Goal: Book appointment/travel/reservation

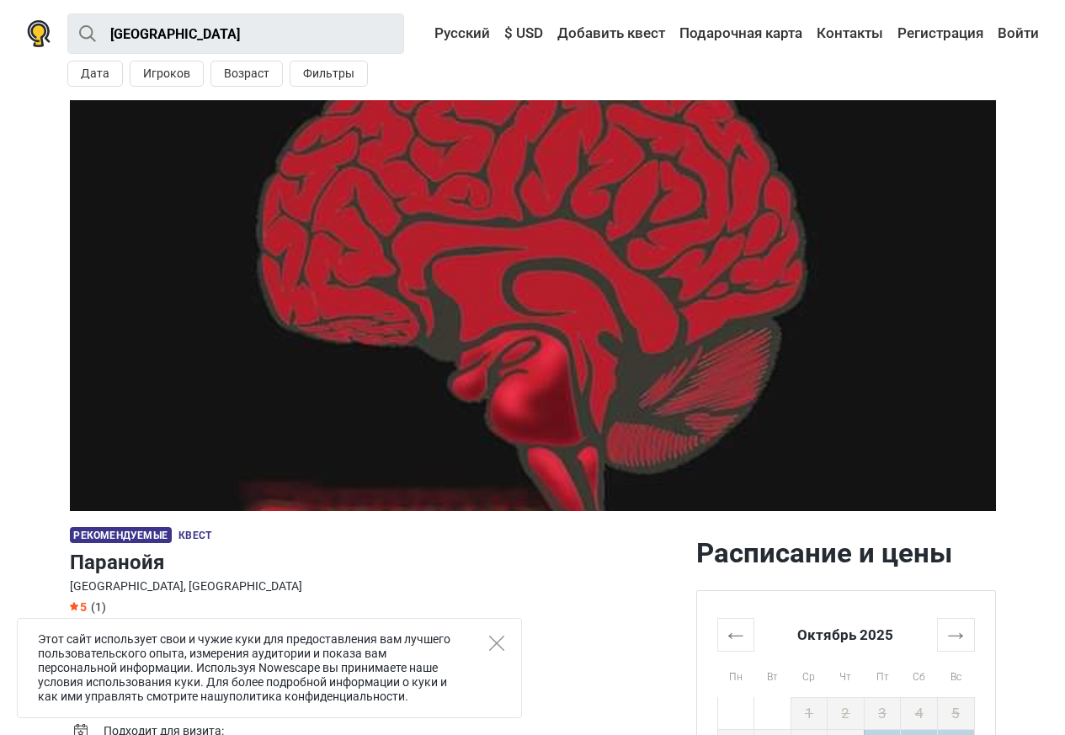
click at [523, 665] on td "1 мин" at bounding box center [393, 659] width 579 height 24
click at [523, 668] on td "1 мин" at bounding box center [393, 659] width 579 height 24
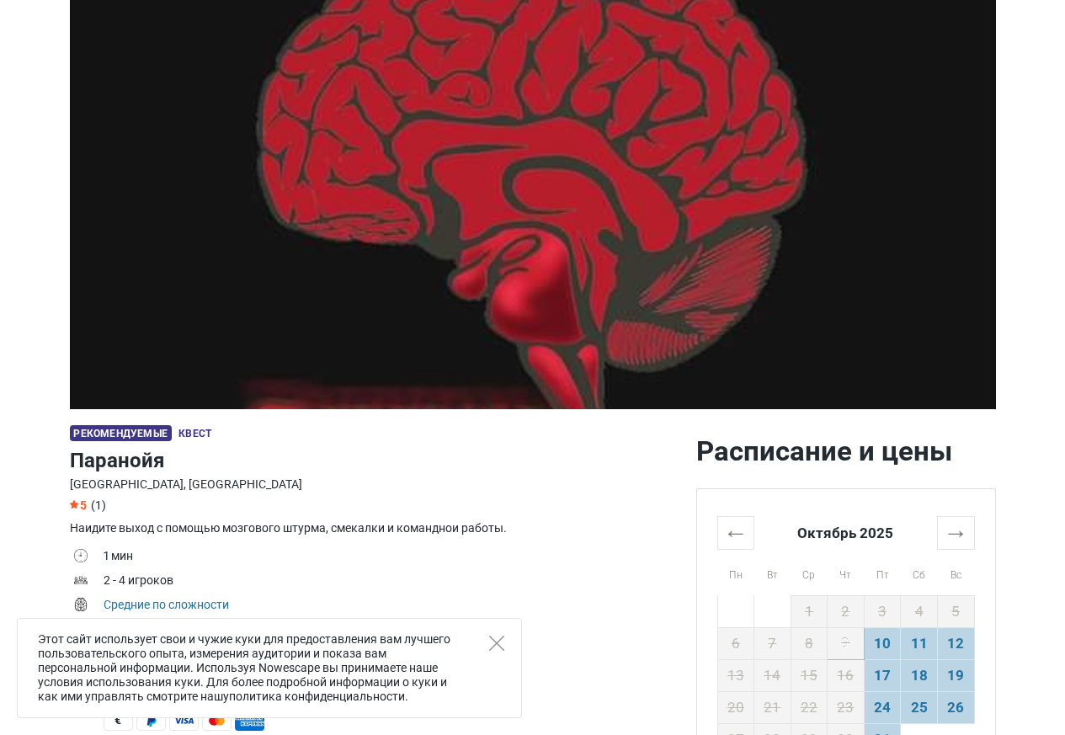
scroll to position [202, 0]
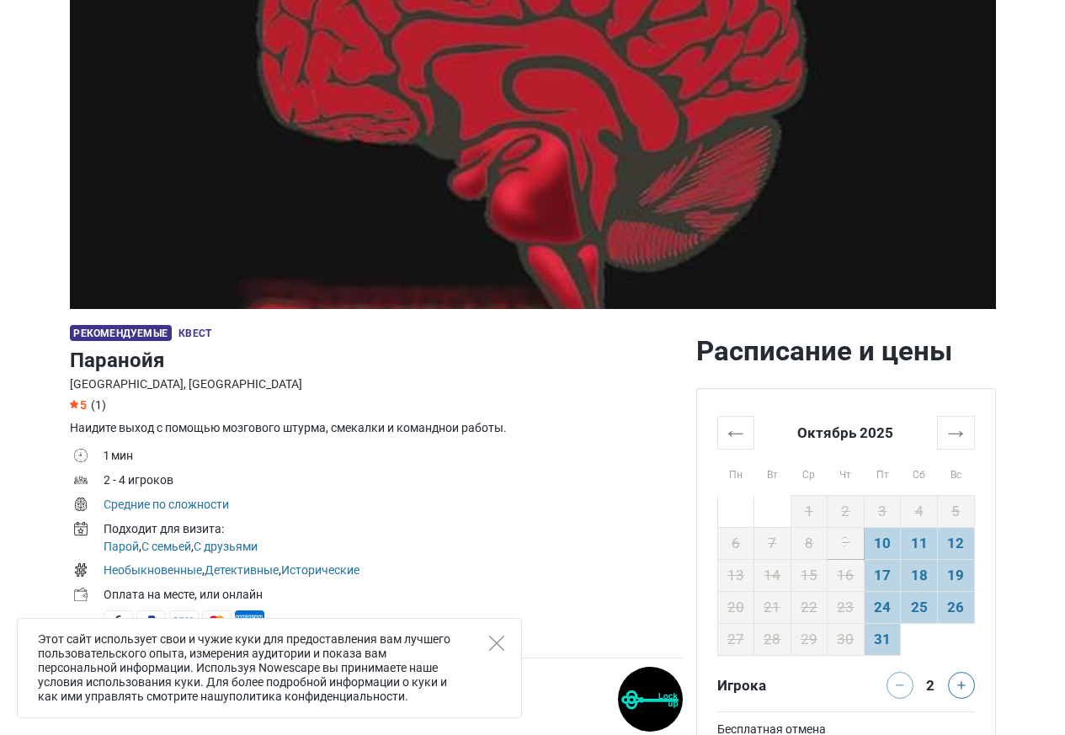
click at [492, 632] on div "Этот сайт использует свои и чужие куки для предоставления вам лучшего пользоват…" at bounding box center [269, 668] width 505 height 100
click at [440, 636] on div "Этот сайт использует свои и чужие куки для предоставления вам лучшего пользоват…" at bounding box center [269, 668] width 505 height 100
click at [493, 639] on icon "Close" at bounding box center [496, 643] width 15 height 15
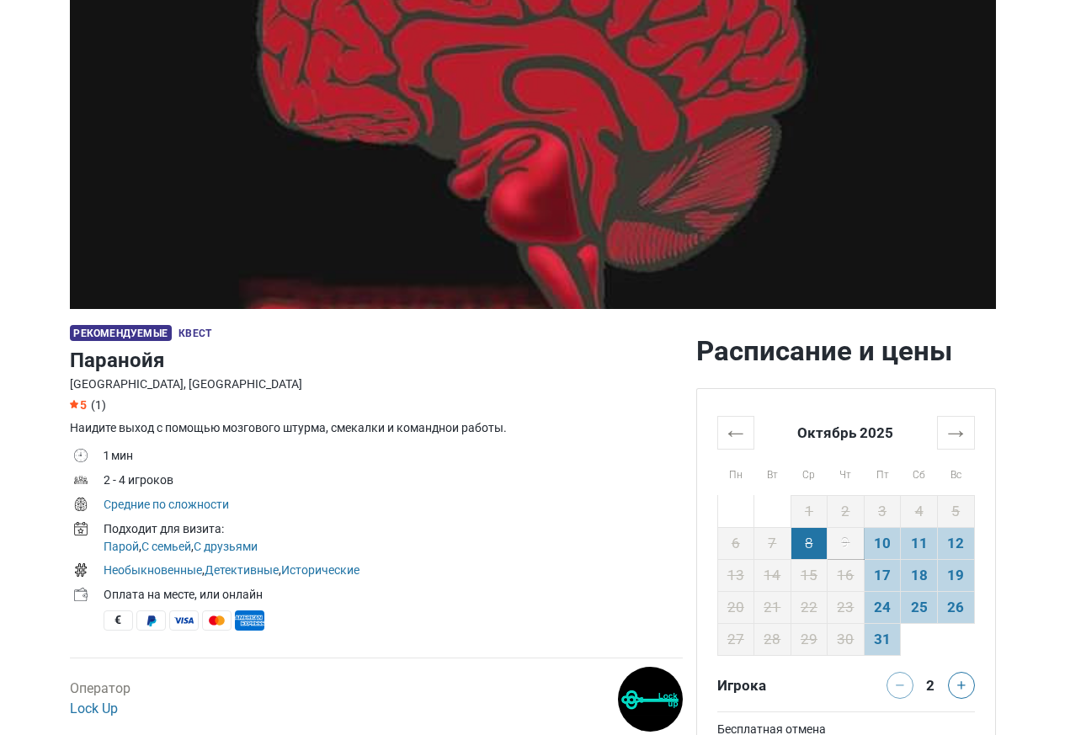
click at [811, 551] on td "8" at bounding box center [808, 543] width 37 height 32
click at [886, 548] on td "10" at bounding box center [882, 543] width 37 height 32
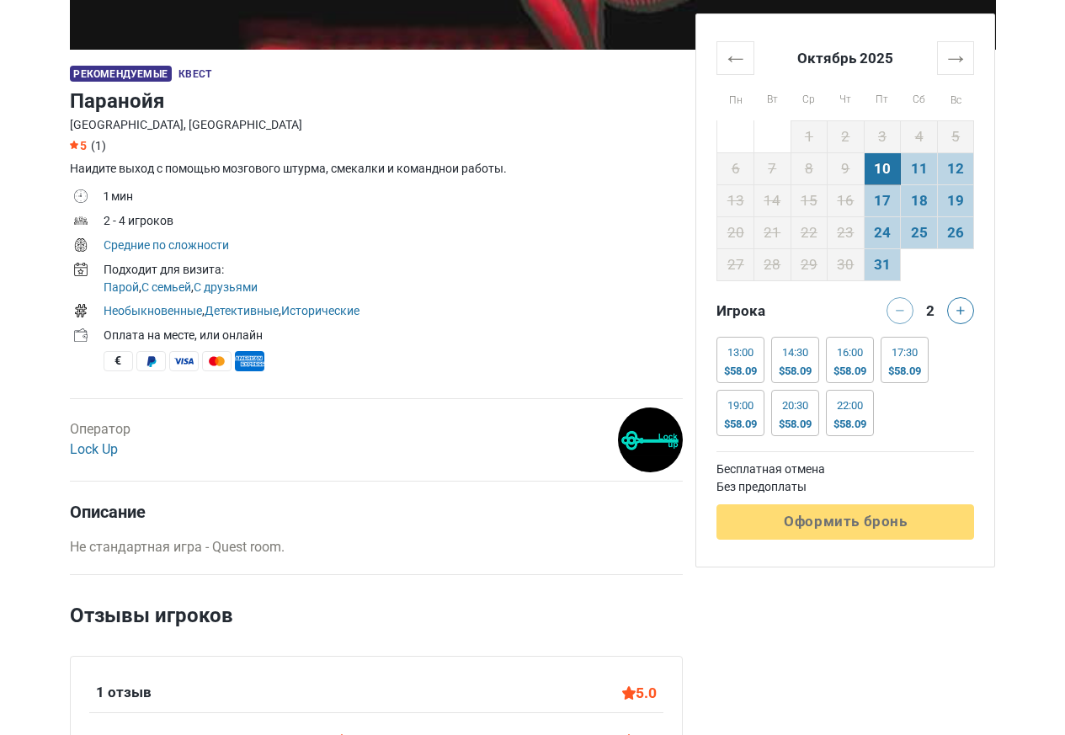
scroll to position [606, 0]
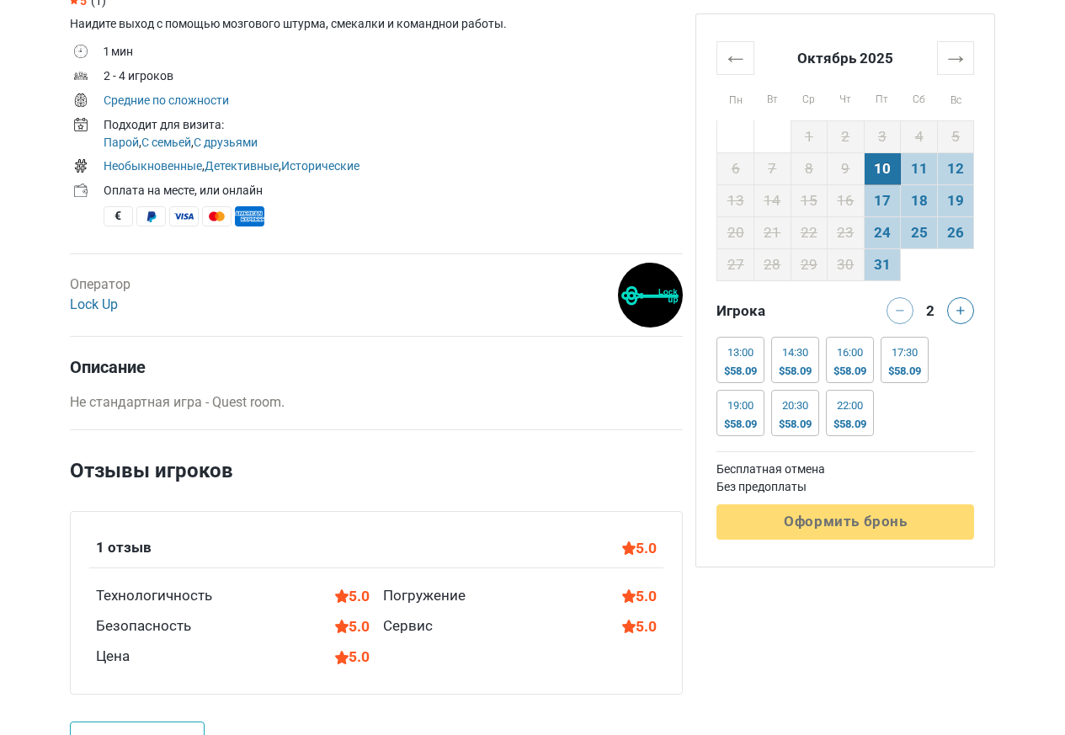
click at [924, 551] on div "← Октябрь 2025 → Пн Вт Ср Чт Пт Сб Вс 29 30 1 2 3 4 5 6 7 8 9 10 11 12 13 14 15…" at bounding box center [845, 290] width 298 height 552
click at [948, 551] on div "← Октябрь 2025 → Пн Вт Ср Чт Пт Сб Вс 29 30 1 2 3 4 5 6 7 8 9 10 11 12 13 14 15…" at bounding box center [845, 290] width 298 height 552
click at [892, 471] on td "Бесплатная отмена" at bounding box center [845, 469] width 258 height 18
click at [895, 202] on td "17" at bounding box center [882, 200] width 37 height 32
click at [930, 202] on td "18" at bounding box center [919, 200] width 37 height 32
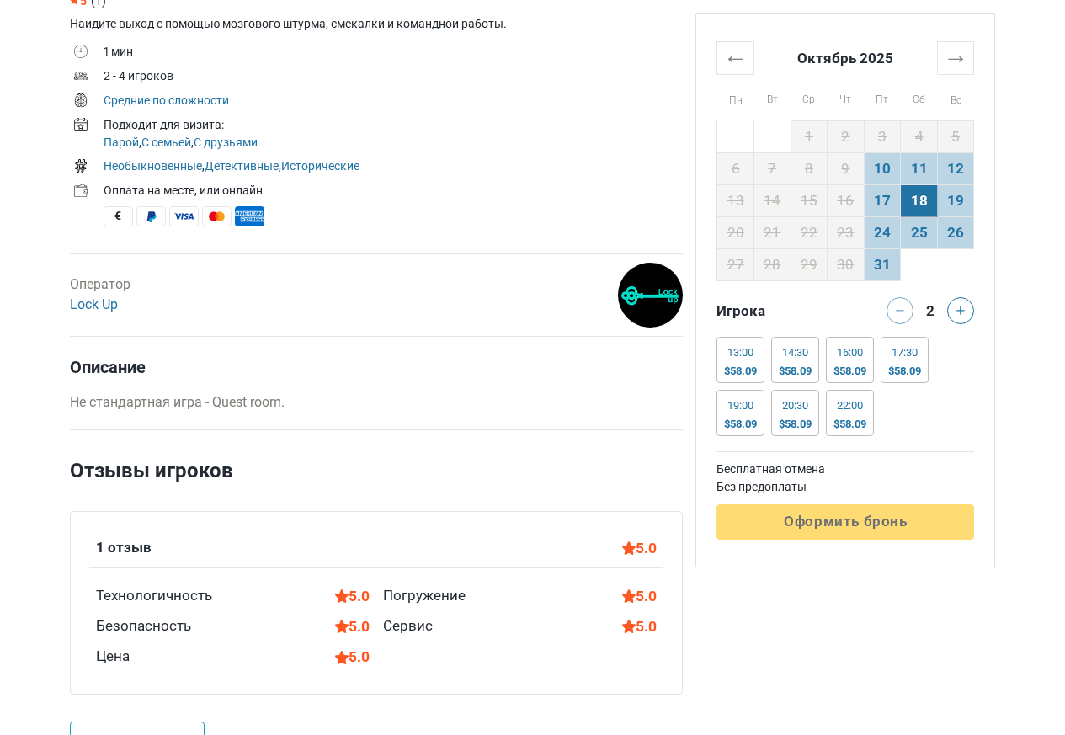
click at [906, 265] on table "← Октябрь 2025 → Пн Вт Ср Чт Пт Сб Вс 29 30 1 2 3 4 5 6 7 8 9 10 11 12 13 14 15…" at bounding box center [845, 160] width 258 height 239
click at [961, 312] on icon at bounding box center [960, 310] width 8 height 8
click at [730, 369] on div "$58.09" at bounding box center [740, 371] width 33 height 13
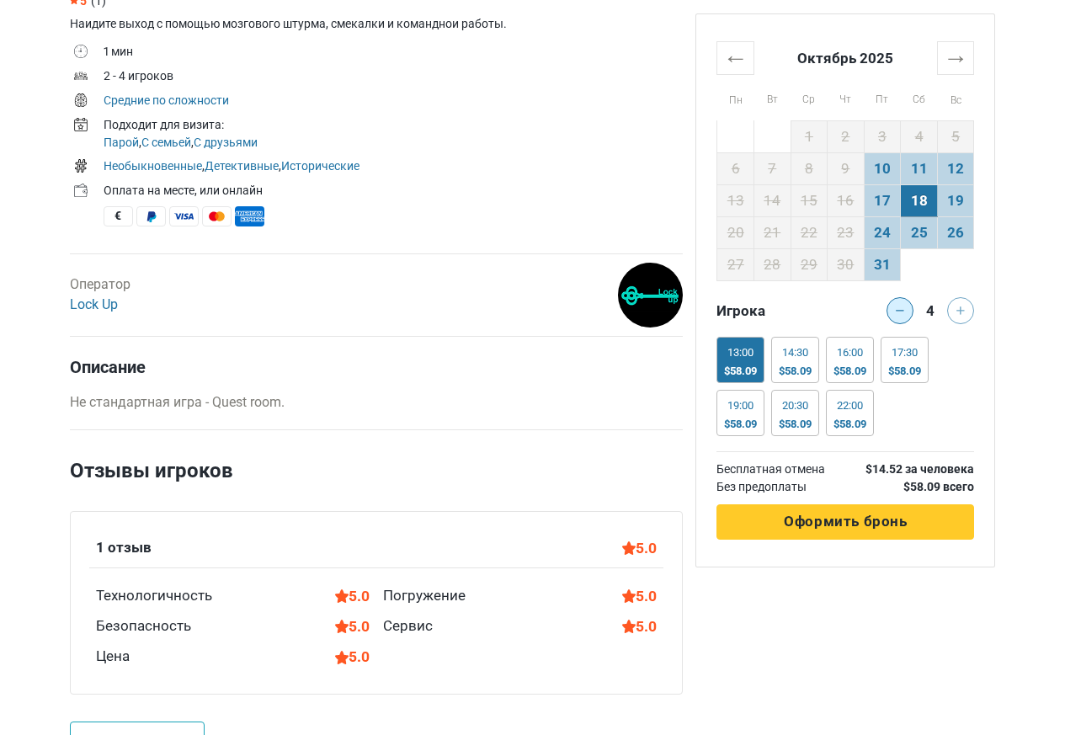
click at [907, 312] on button at bounding box center [899, 310] width 27 height 27
click at [961, 59] on th "→" at bounding box center [955, 57] width 37 height 33
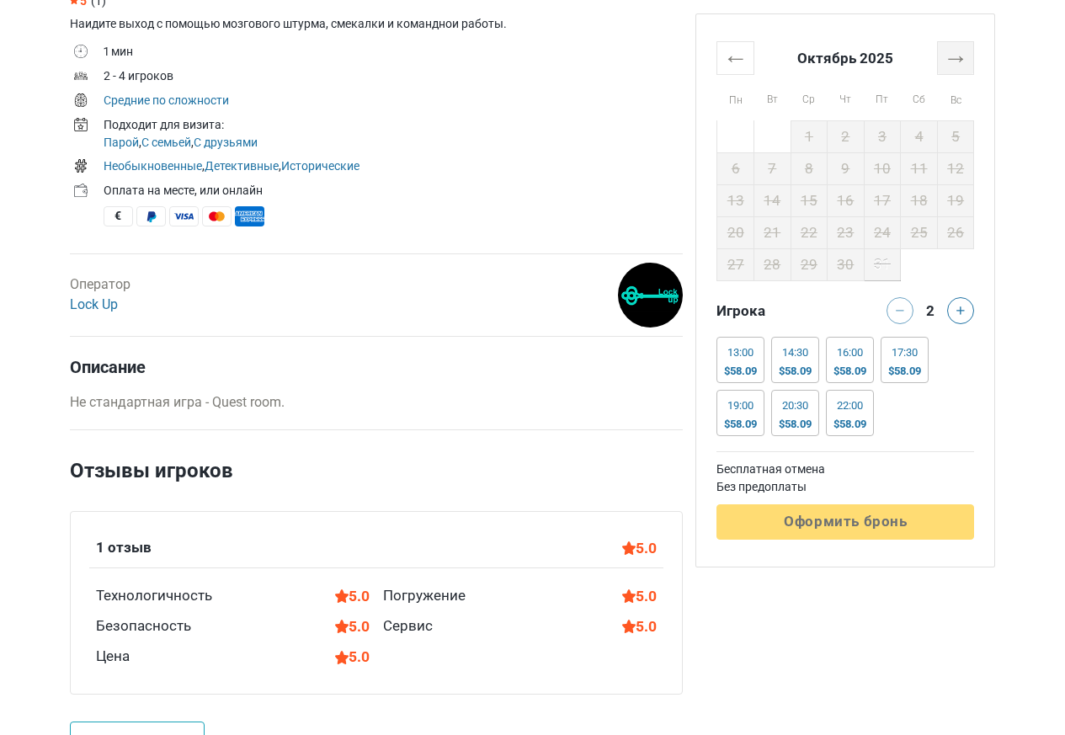
click at [960, 59] on th "→" at bounding box center [955, 57] width 37 height 33
click at [961, 59] on th "→" at bounding box center [955, 57] width 37 height 33
click at [734, 59] on th "←" at bounding box center [735, 57] width 37 height 33
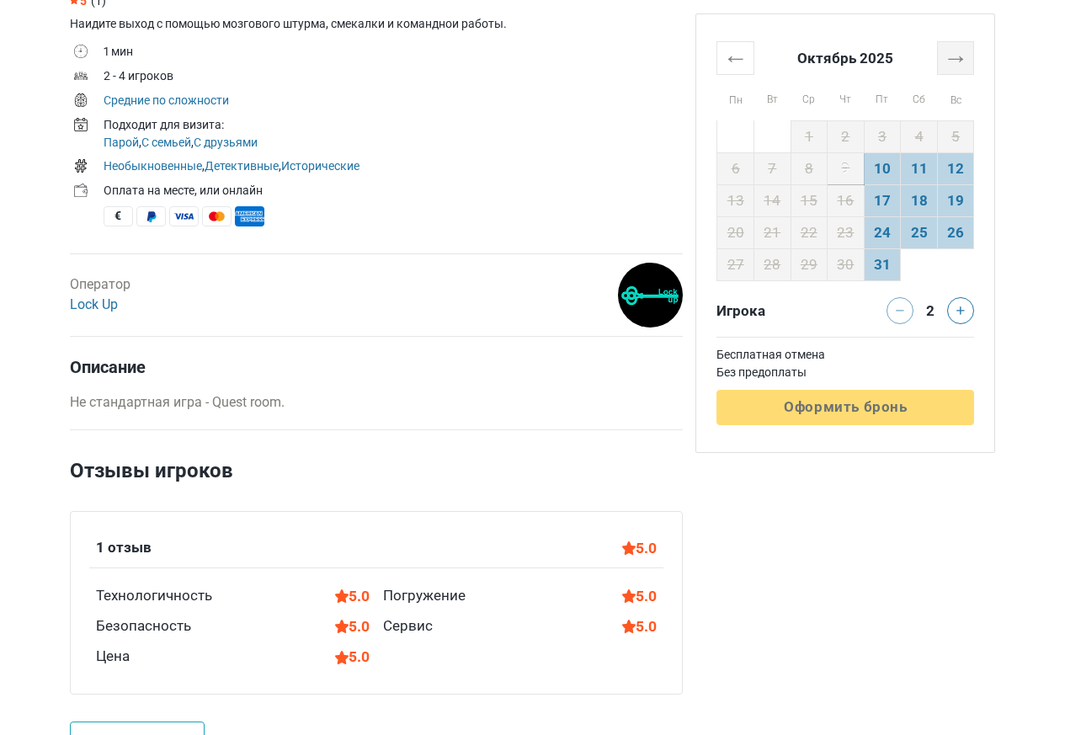
click at [961, 59] on th "→" at bounding box center [955, 57] width 37 height 33
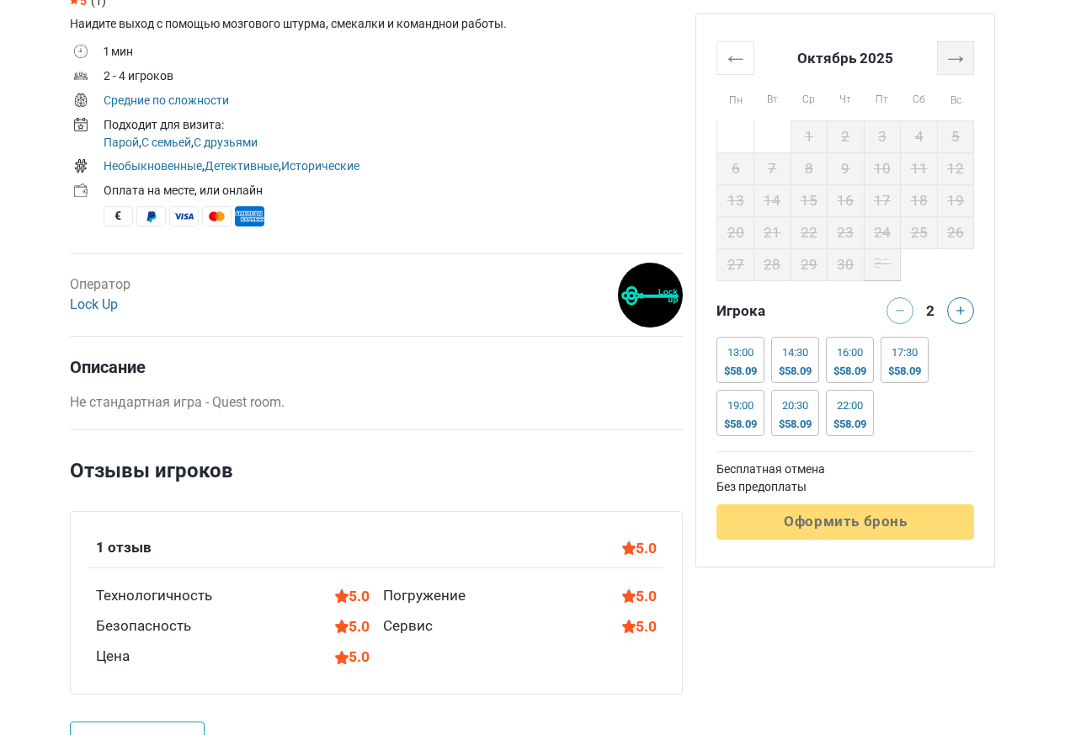
click at [960, 59] on th "→" at bounding box center [955, 57] width 37 height 33
click at [884, 171] on td "10" at bounding box center [882, 168] width 37 height 32
